Goal: Information Seeking & Learning: Learn about a topic

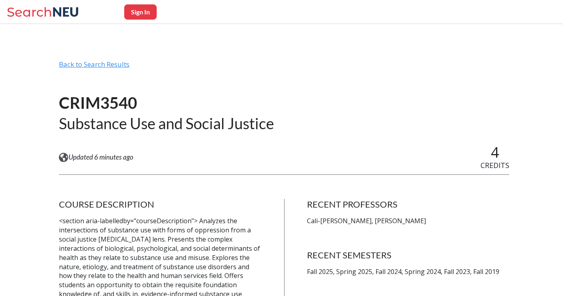
click at [90, 66] on div "Back to Search Results" at bounding box center [284, 67] width 450 height 15
click at [118, 65] on div "Back to Search Results" at bounding box center [284, 67] width 450 height 15
